Goal: Task Accomplishment & Management: Use online tool/utility

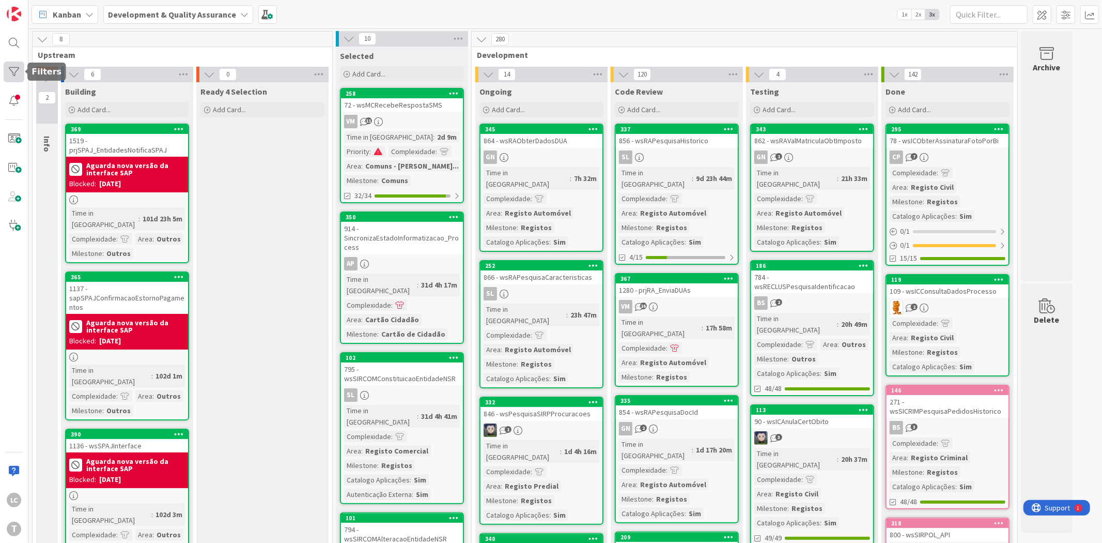
click at [12, 68] on div at bounding box center [14, 72] width 21 height 21
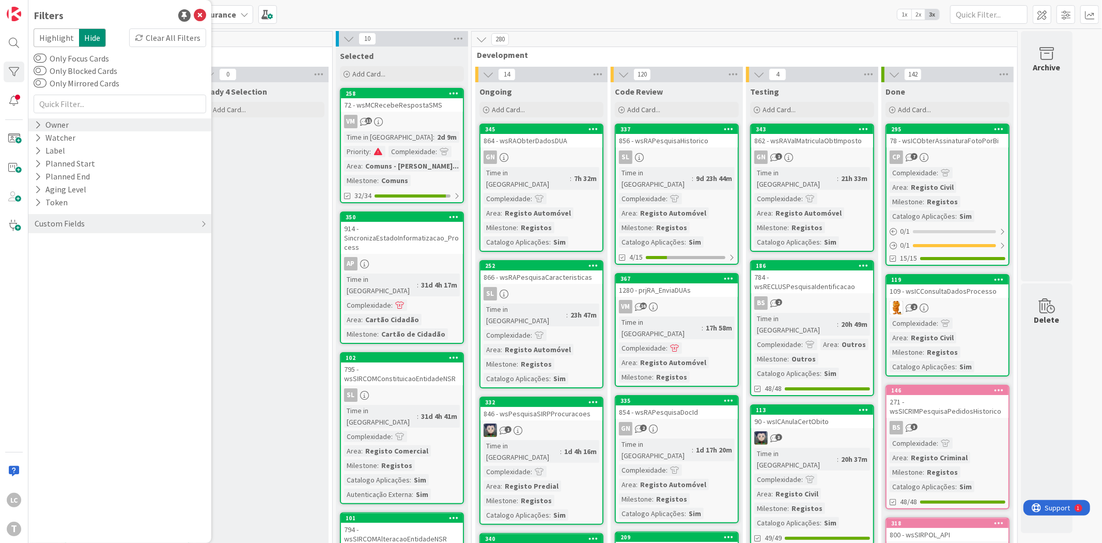
click at [71, 127] on div "Owner" at bounding box center [119, 124] width 183 height 13
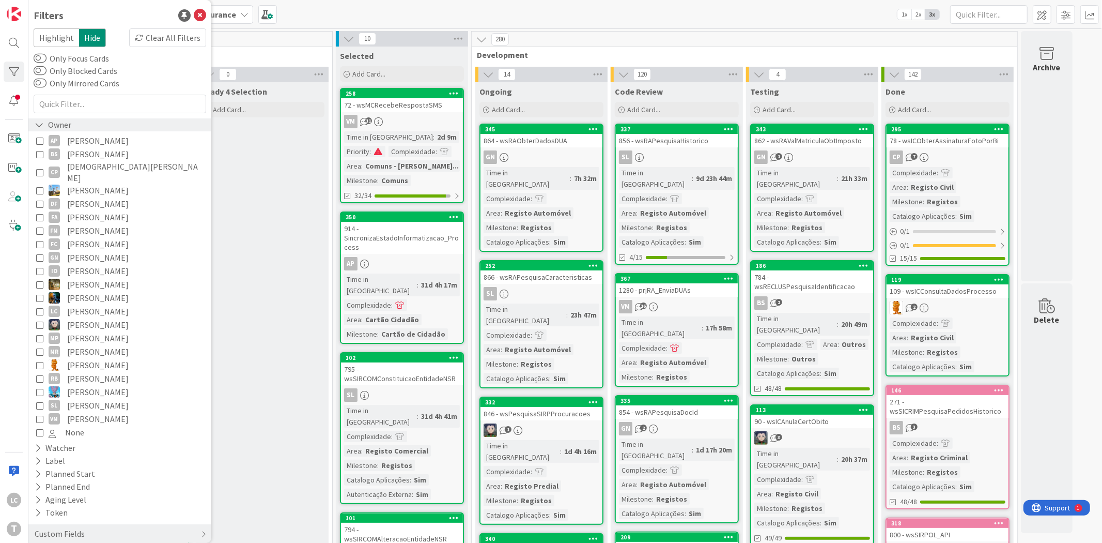
click at [74, 126] on div "Owner" at bounding box center [119, 124] width 183 height 13
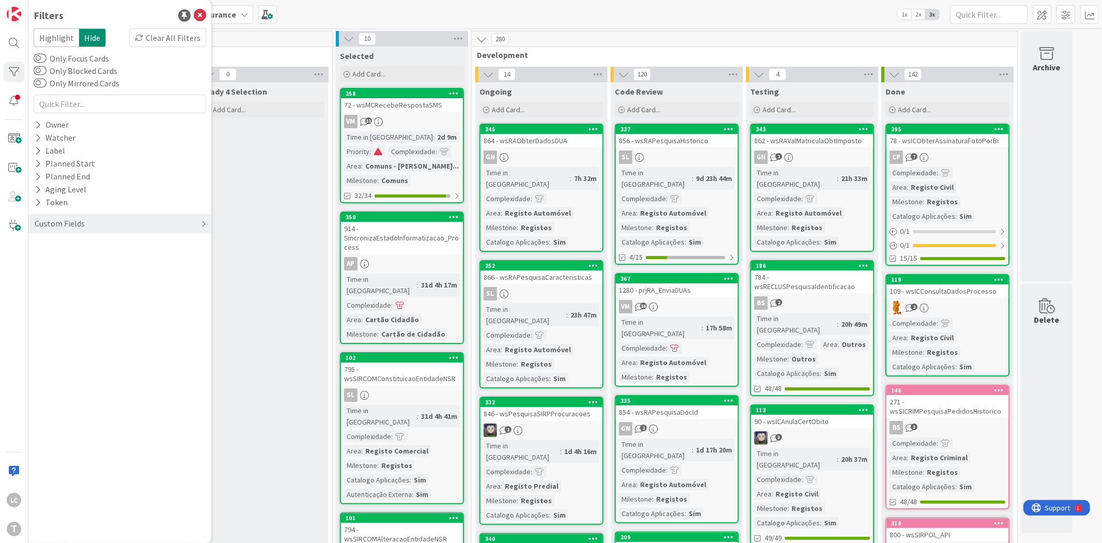
click at [92, 221] on div "Custom Fields" at bounding box center [119, 223] width 183 height 19
click at [84, 242] on div "Priority" at bounding box center [119, 244] width 183 height 13
click at [82, 258] on span "Critical" at bounding box center [68, 260] width 38 height 13
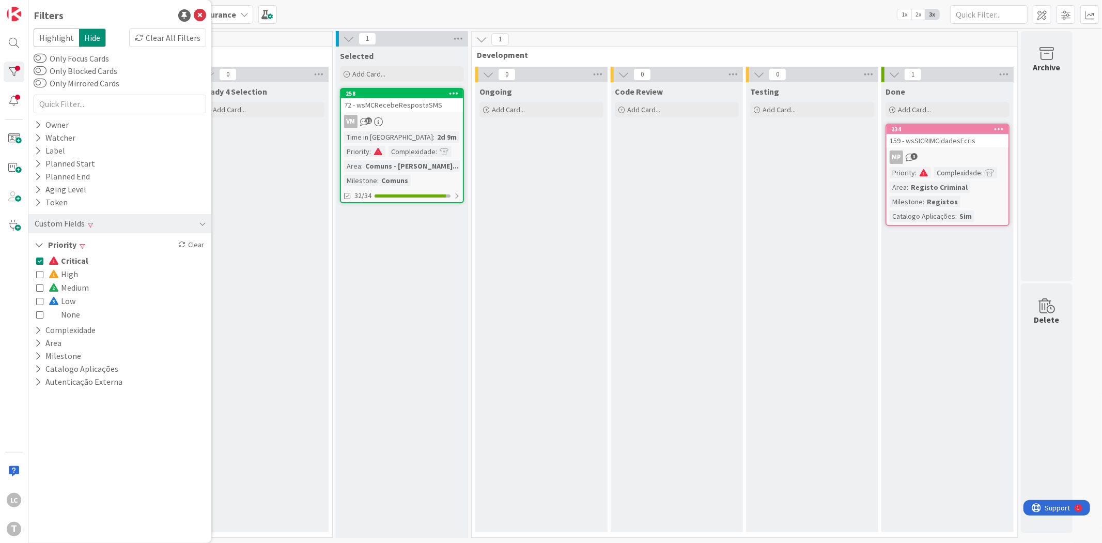
click at [82, 258] on span "Critical" at bounding box center [69, 260] width 40 height 13
